Goal: Transaction & Acquisition: Purchase product/service

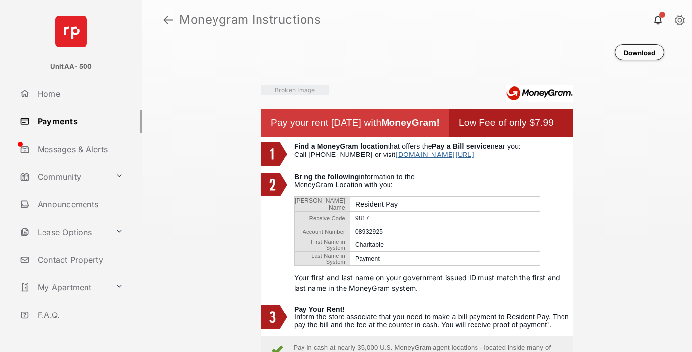
click at [168, 20] on link at bounding box center [168, 20] width 10 height 24
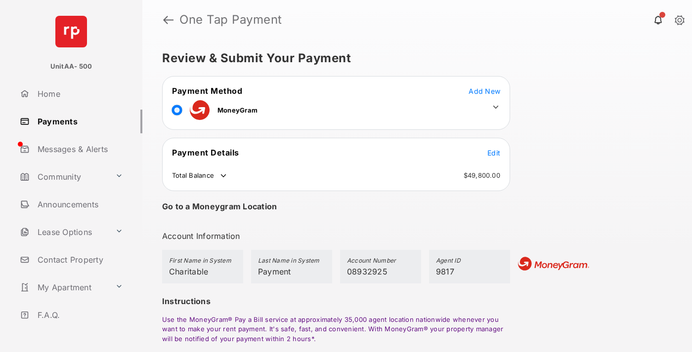
click at [494, 153] on span "Edit" at bounding box center [493, 153] width 13 height 8
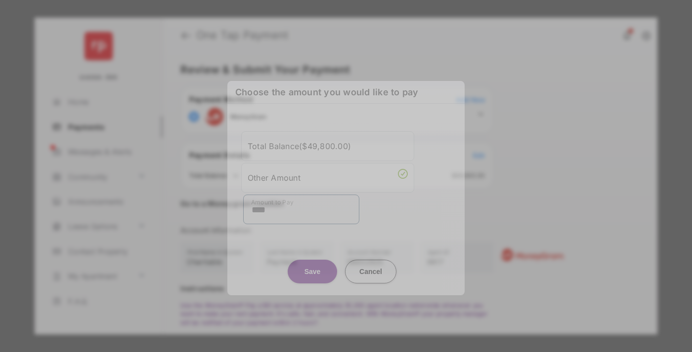
type input "****"
click at [312, 262] on button "Save" at bounding box center [312, 272] width 49 height 24
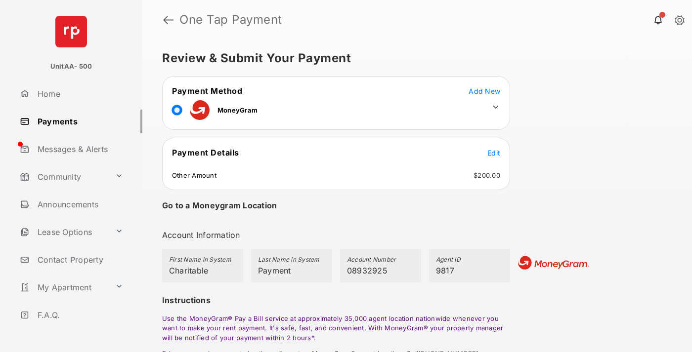
click at [496, 107] on icon at bounding box center [495, 107] width 9 height 9
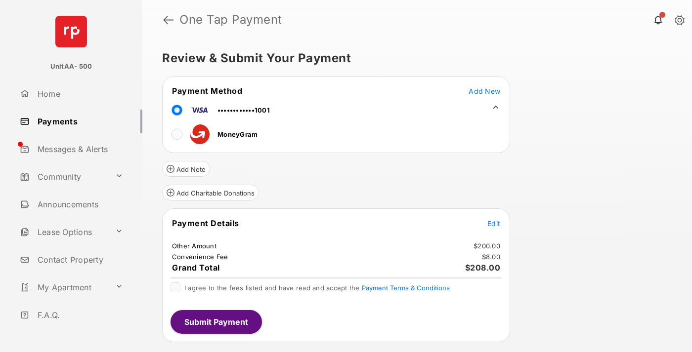
click at [210, 193] on button "Add Charitable Donations" at bounding box center [210, 193] width 97 height 16
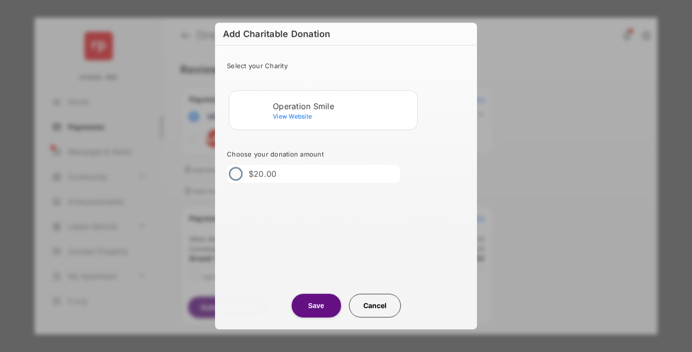
click at [343, 106] on div "Operation Smile" at bounding box center [343, 106] width 140 height 9
click at [316, 306] on button "Save" at bounding box center [316, 306] width 49 height 24
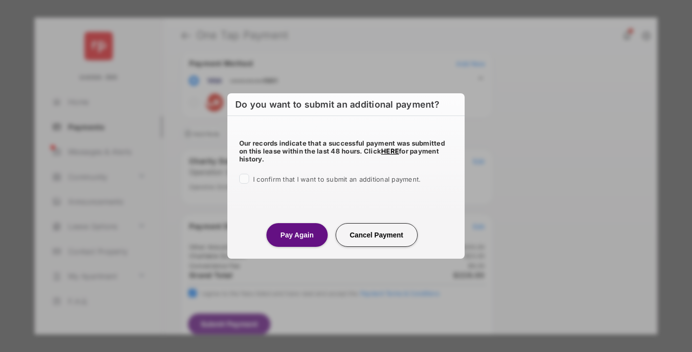
click at [297, 235] on button "Pay Again" at bounding box center [296, 235] width 61 height 24
